Goal: Information Seeking & Learning: Learn about a topic

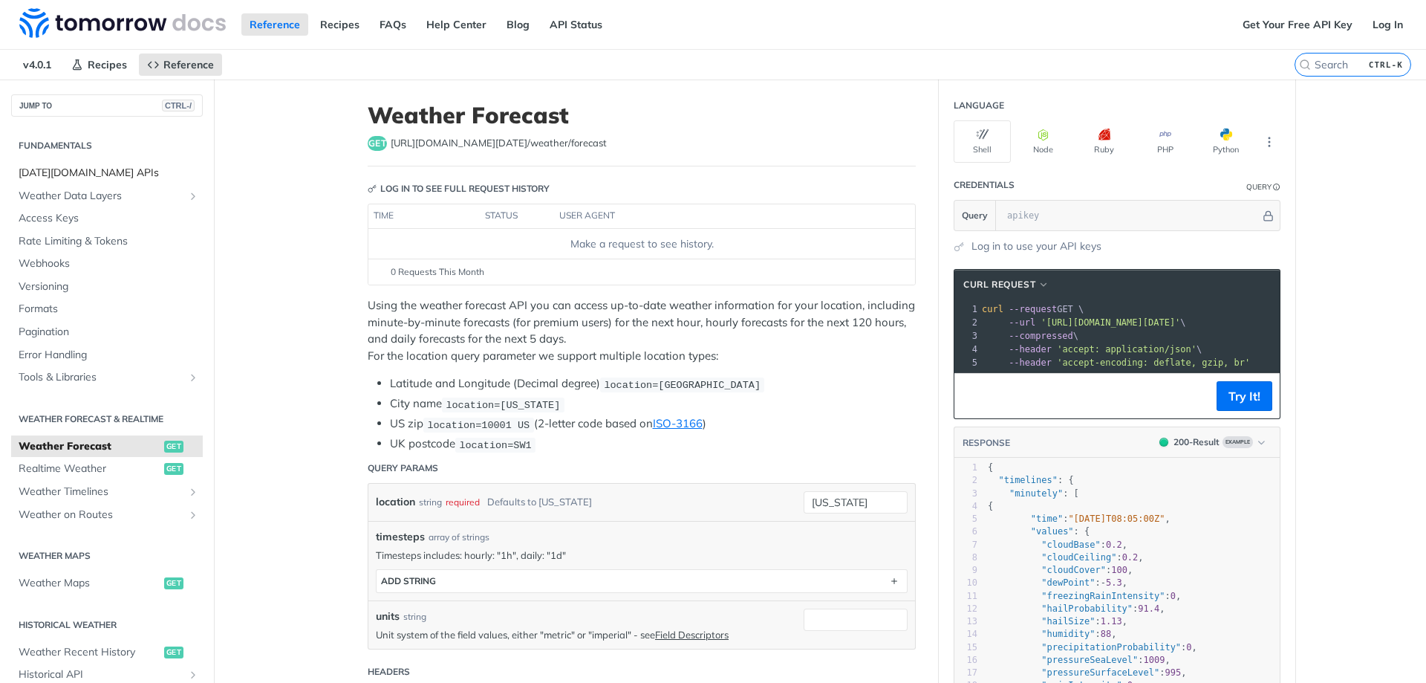
click at [109, 176] on span "[DATE][DOMAIN_NAME] APIs" at bounding box center [109, 173] width 181 height 15
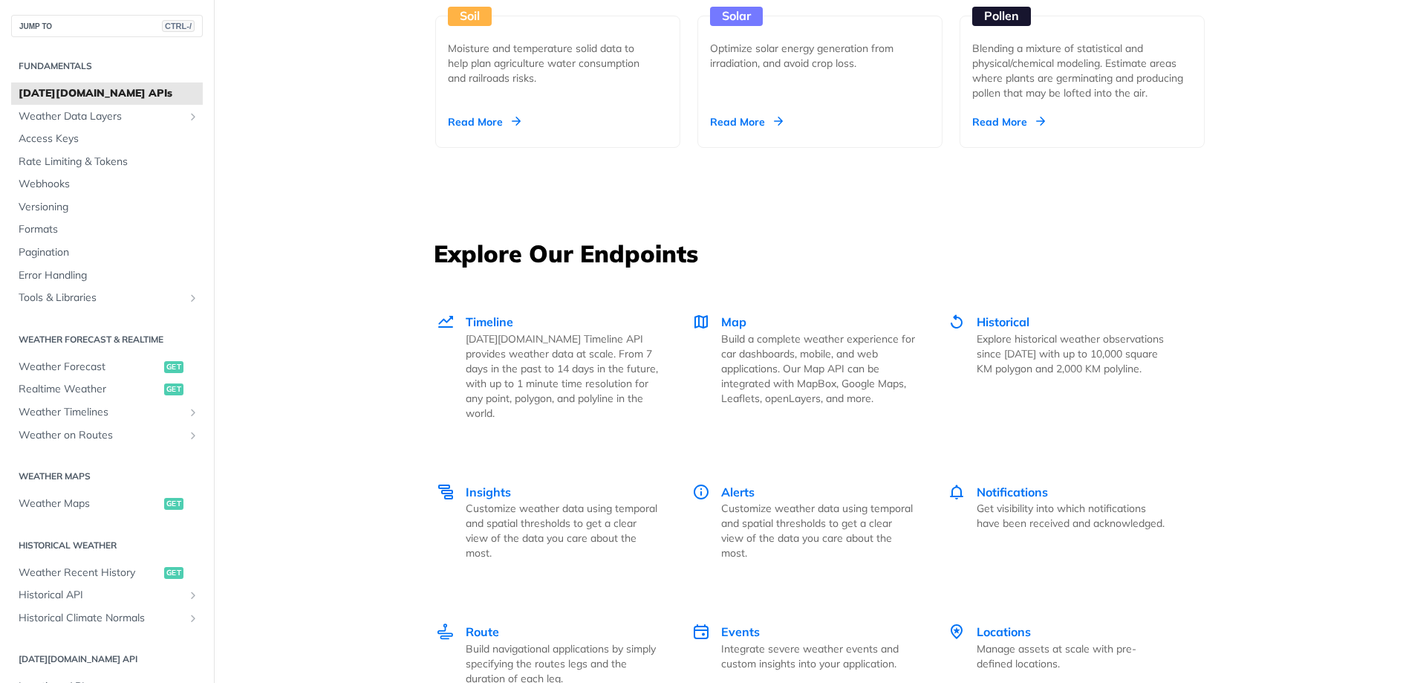
scroll to position [1857, 0]
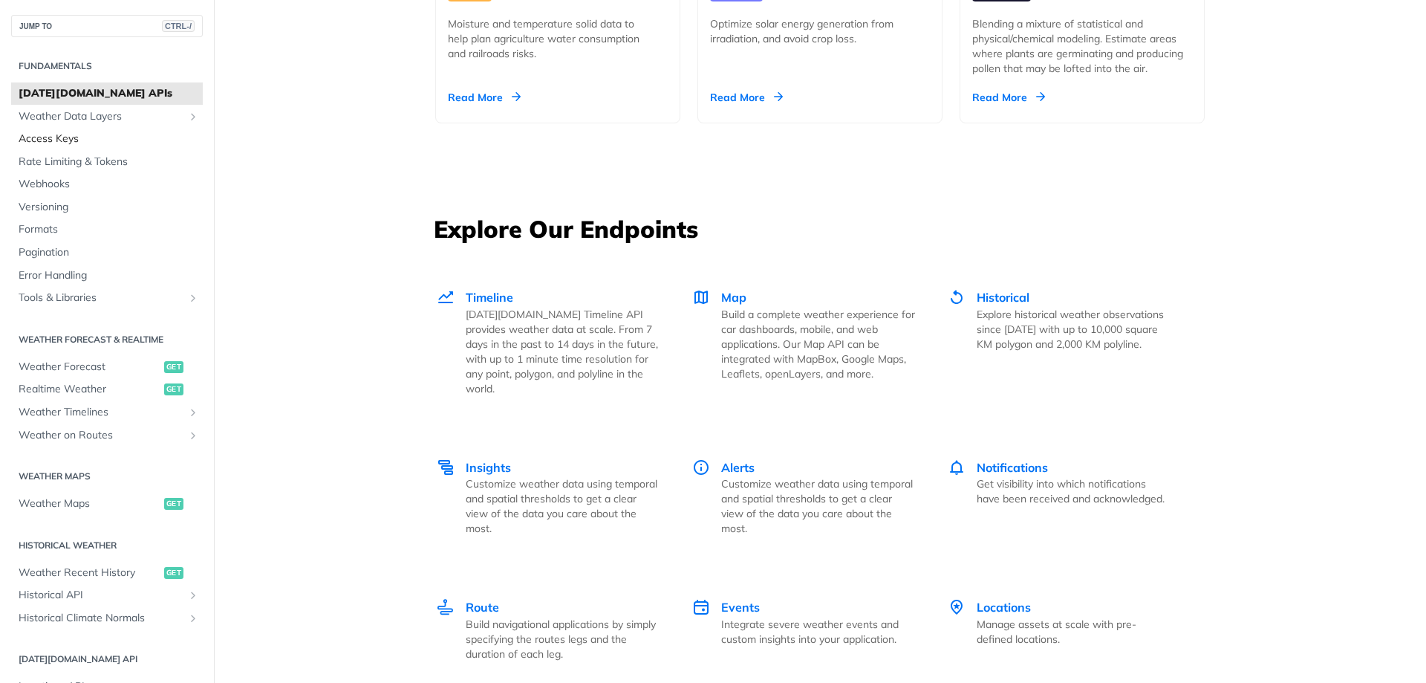
click at [71, 131] on span "Access Keys" at bounding box center [109, 138] width 181 height 15
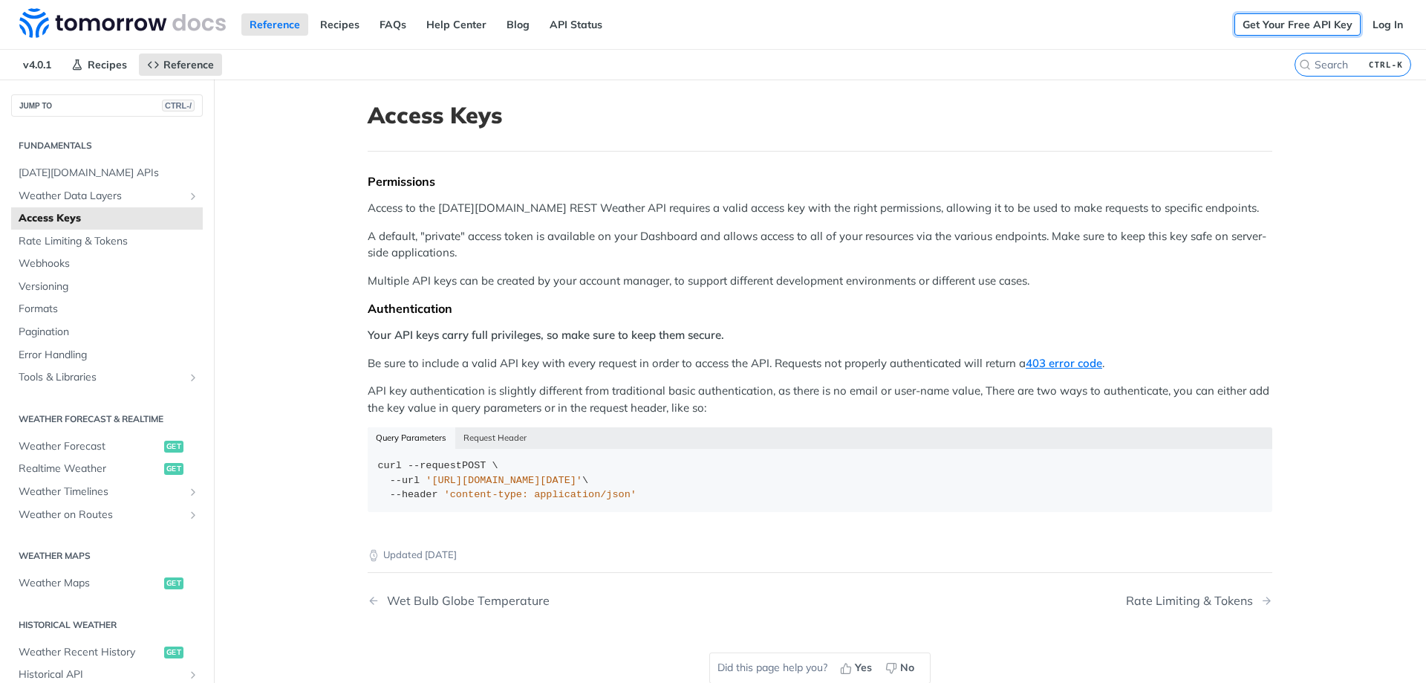
click at [1291, 27] on link "Get Your Free API Key" at bounding box center [1298, 24] width 126 height 22
click at [1377, 22] on link "Log In" at bounding box center [1388, 24] width 47 height 22
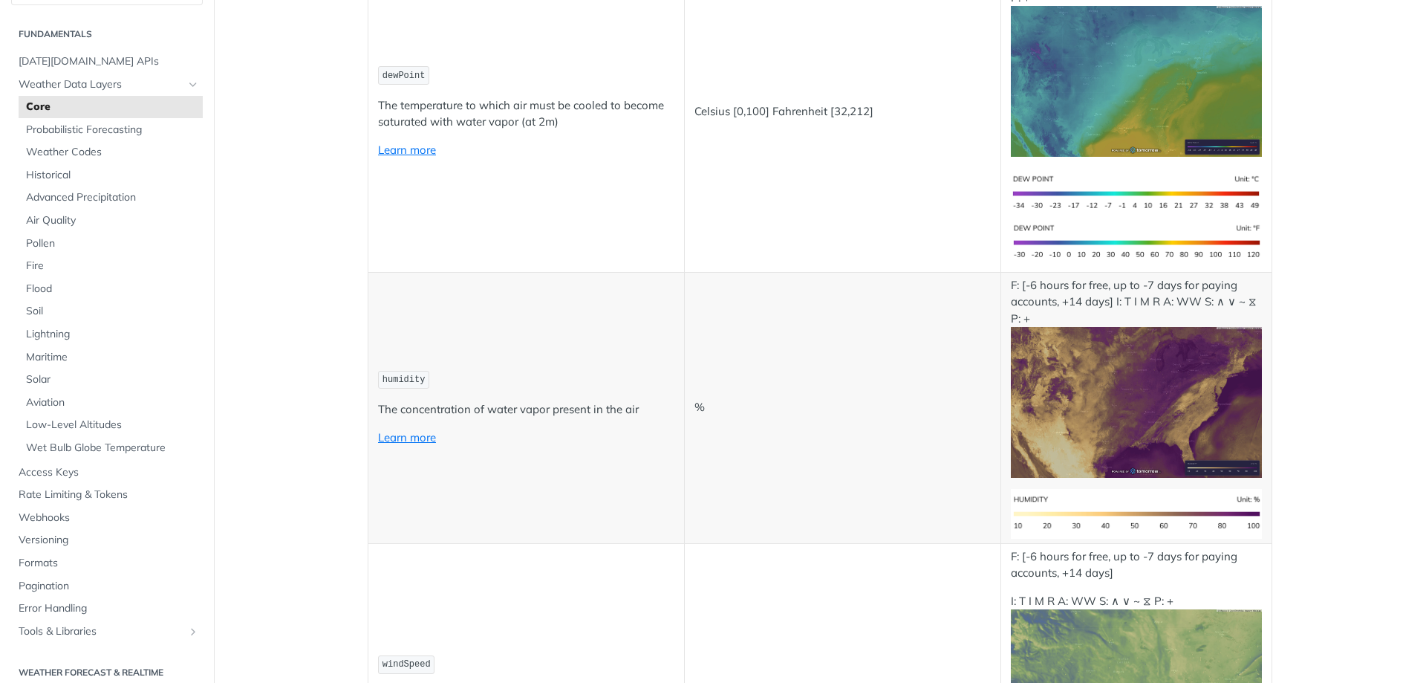
scroll to position [817, 0]
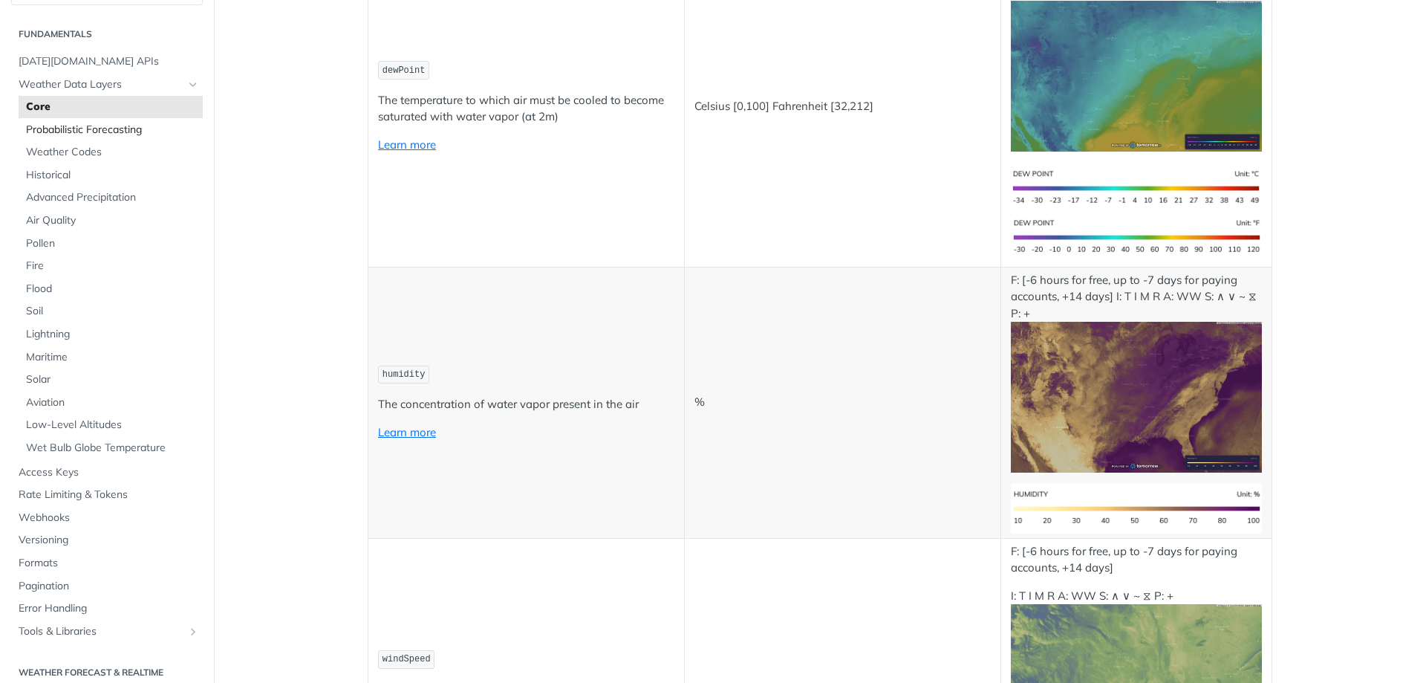
click at [80, 129] on span "Probabilistic Forecasting" at bounding box center [112, 130] width 173 height 15
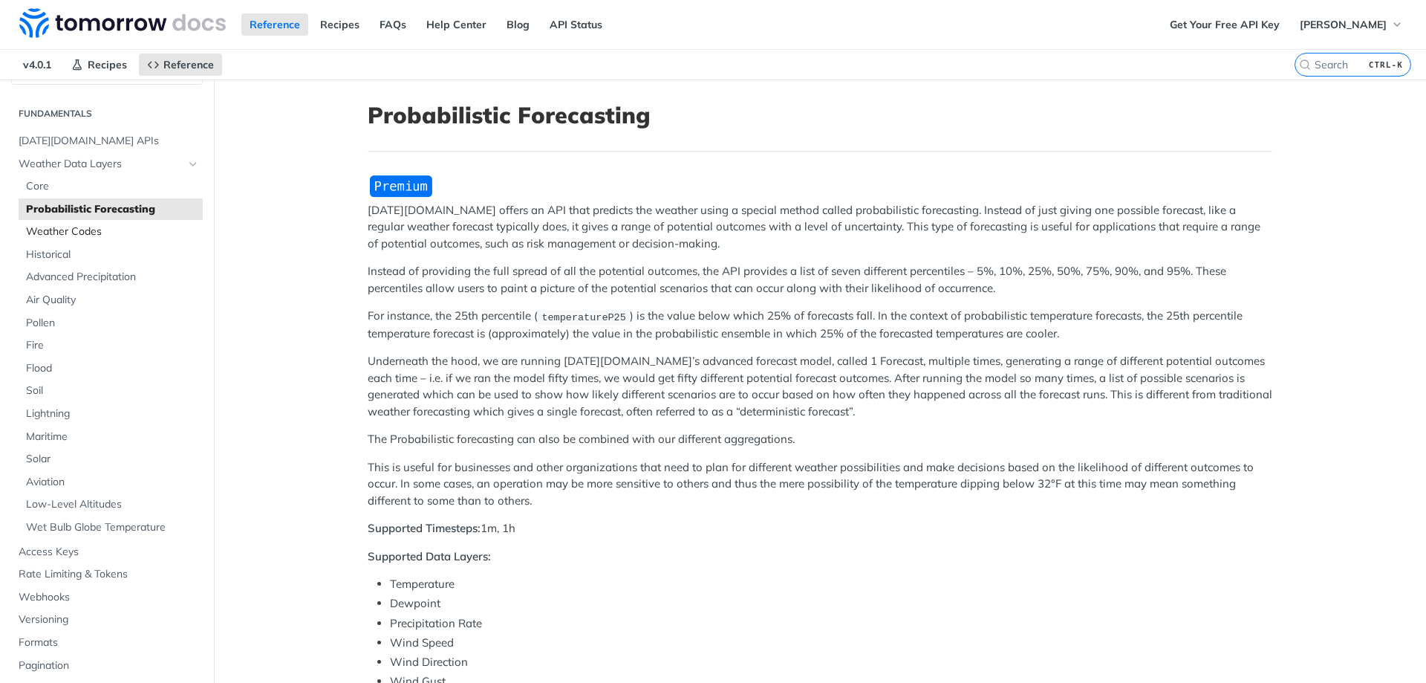
click at [92, 235] on span "Weather Codes" at bounding box center [112, 231] width 173 height 15
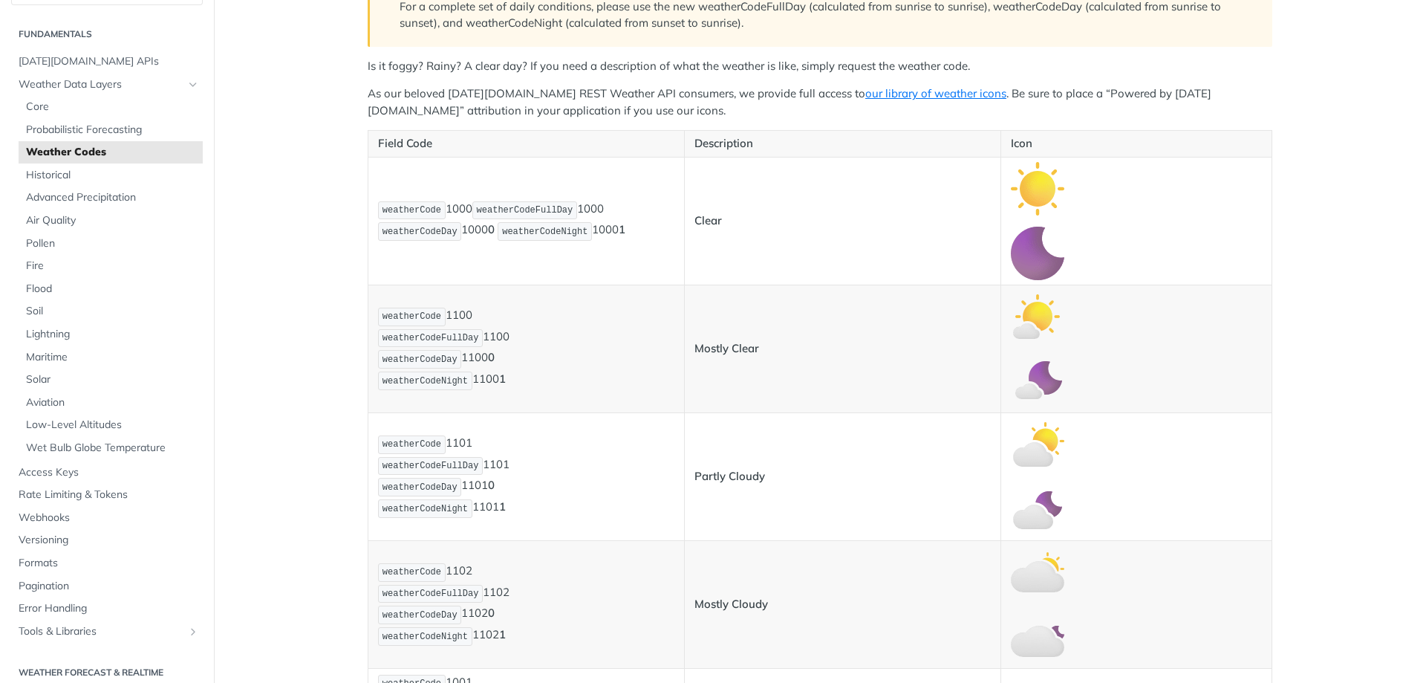
scroll to position [223, 0]
